Goal: Information Seeking & Learning: Learn about a topic

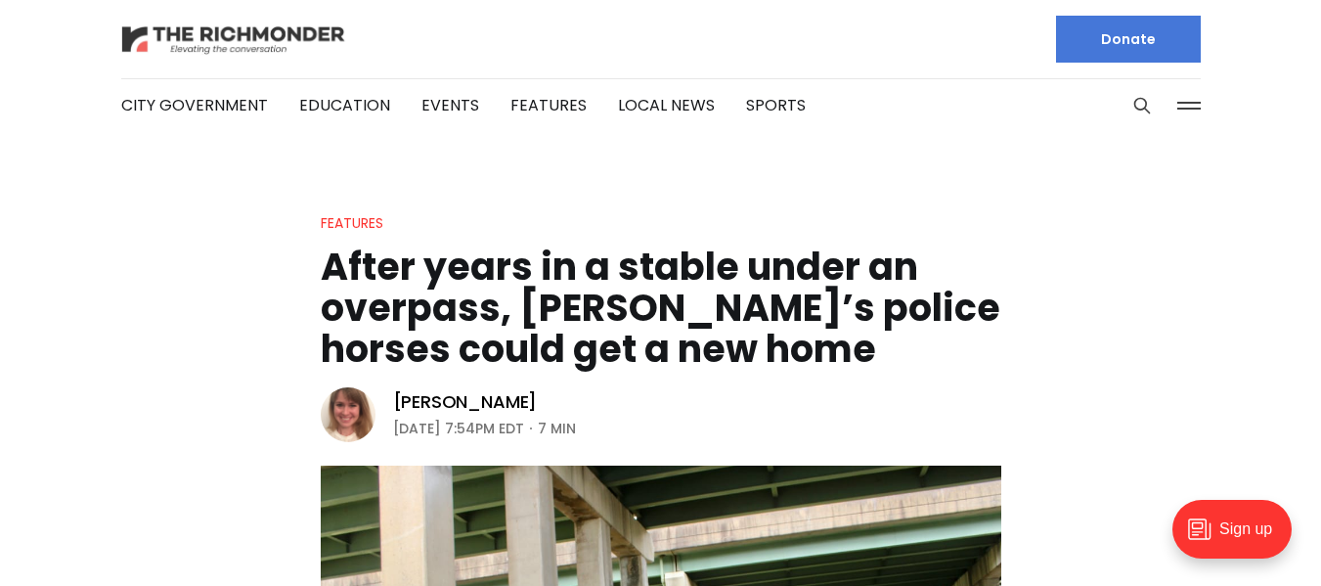
click at [271, 36] on img at bounding box center [233, 39] width 225 height 34
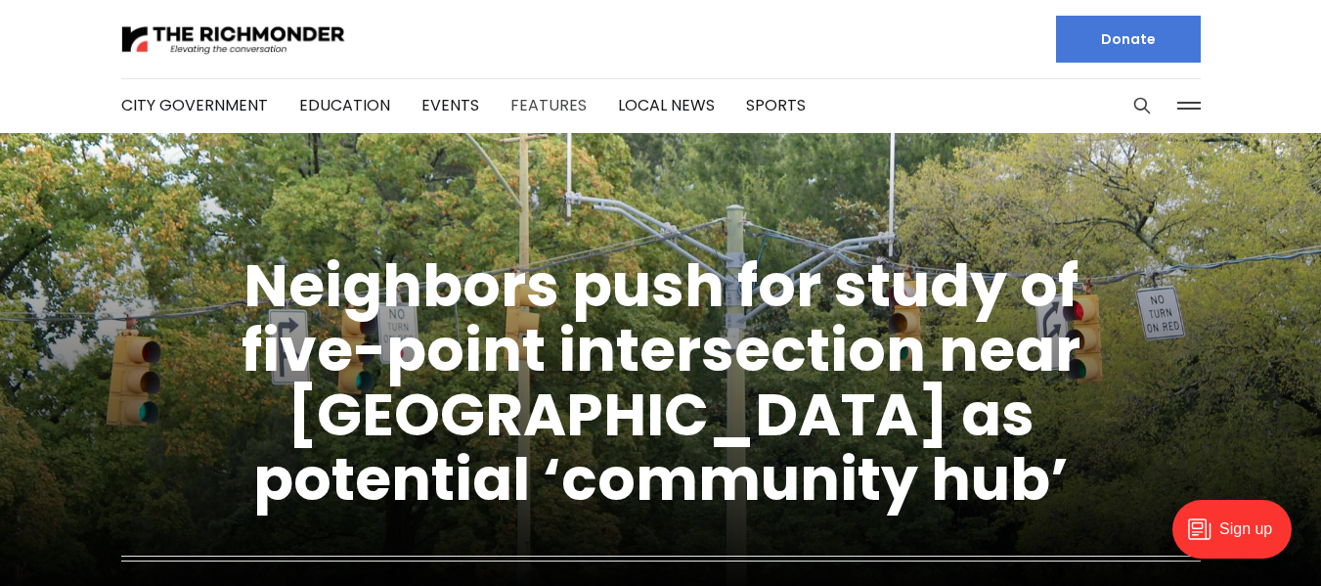
click at [563, 115] on link "Features" at bounding box center [548, 105] width 76 height 22
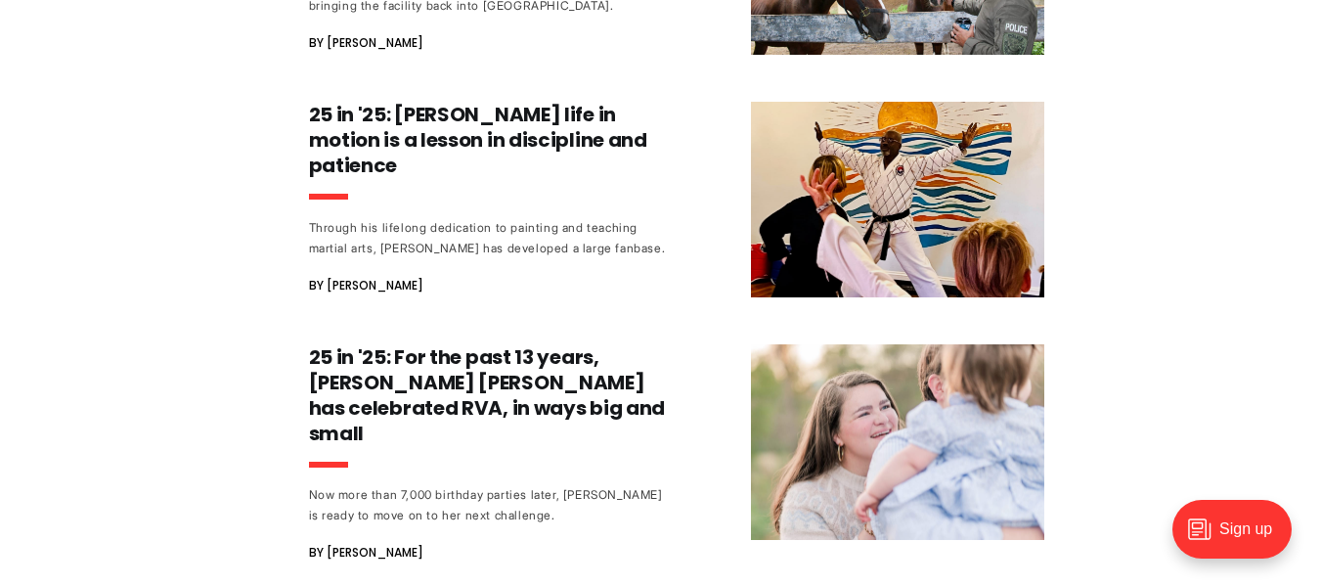
scroll to position [1290, 0]
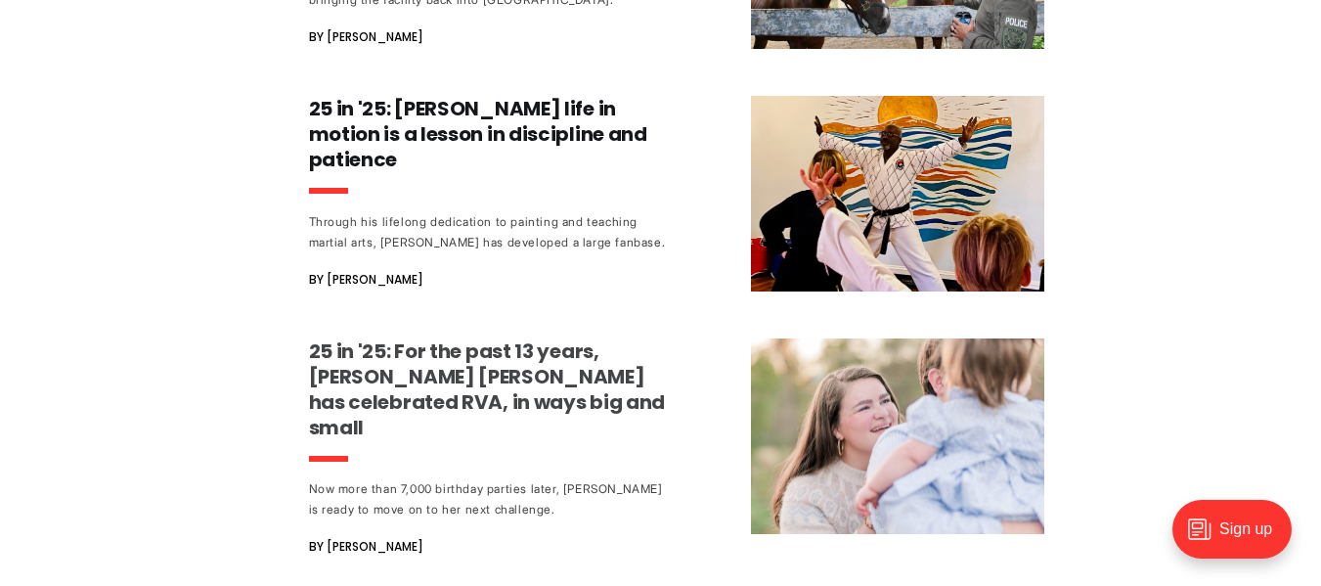
click at [468, 344] on h3 "25 in '25: For the past 13 years, [PERSON_NAME] [PERSON_NAME] has celebrated RV…" at bounding box center [491, 389] width 364 height 102
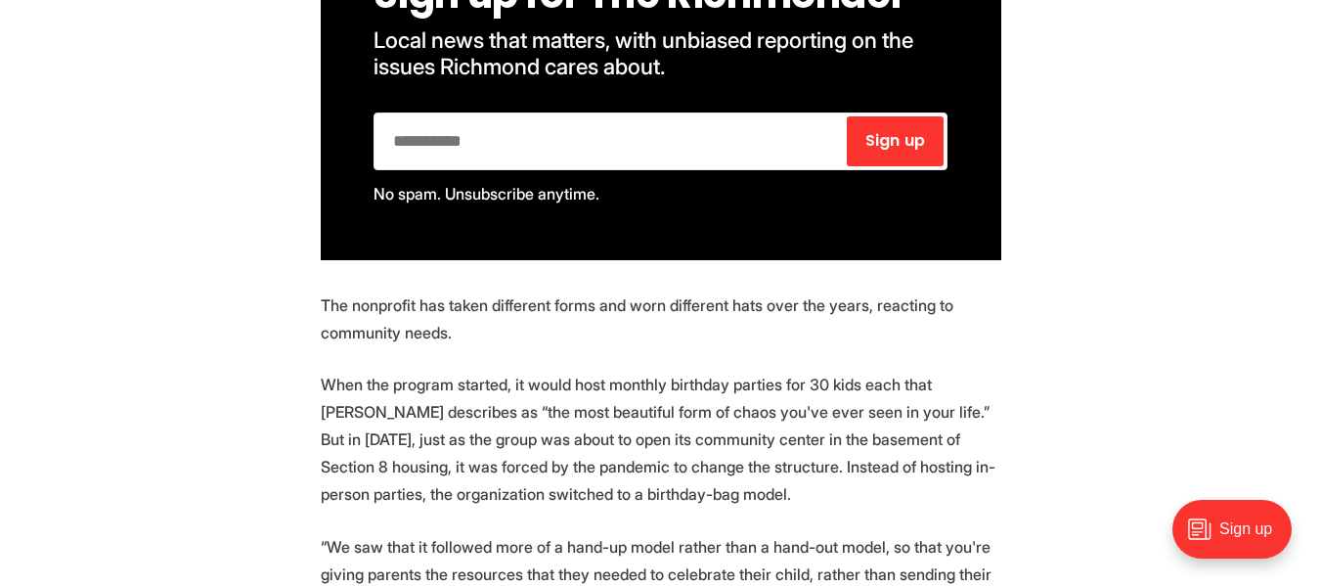
scroll to position [3018, 0]
